Goal: Check status: Check status

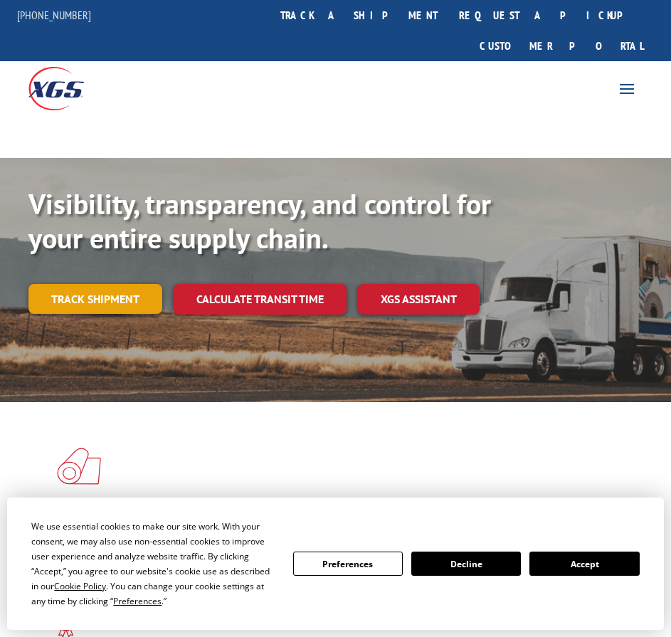
click at [120, 284] on link "Track shipment" at bounding box center [95, 299] width 134 height 30
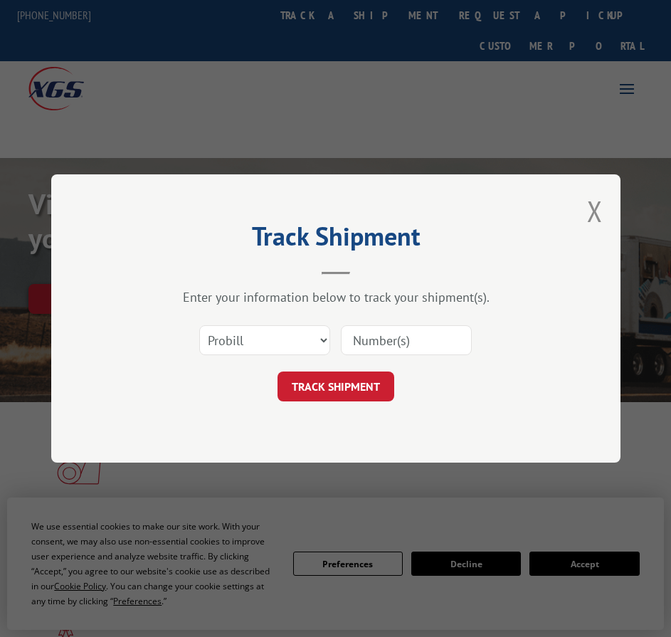
click at [370, 338] on input at bounding box center [406, 340] width 131 height 30
paste input "17232990"
type input "17232990"
click at [345, 389] on button "TRACK SHIPMENT" at bounding box center [336, 387] width 117 height 30
